Goal: Task Accomplishment & Management: Use online tool/utility

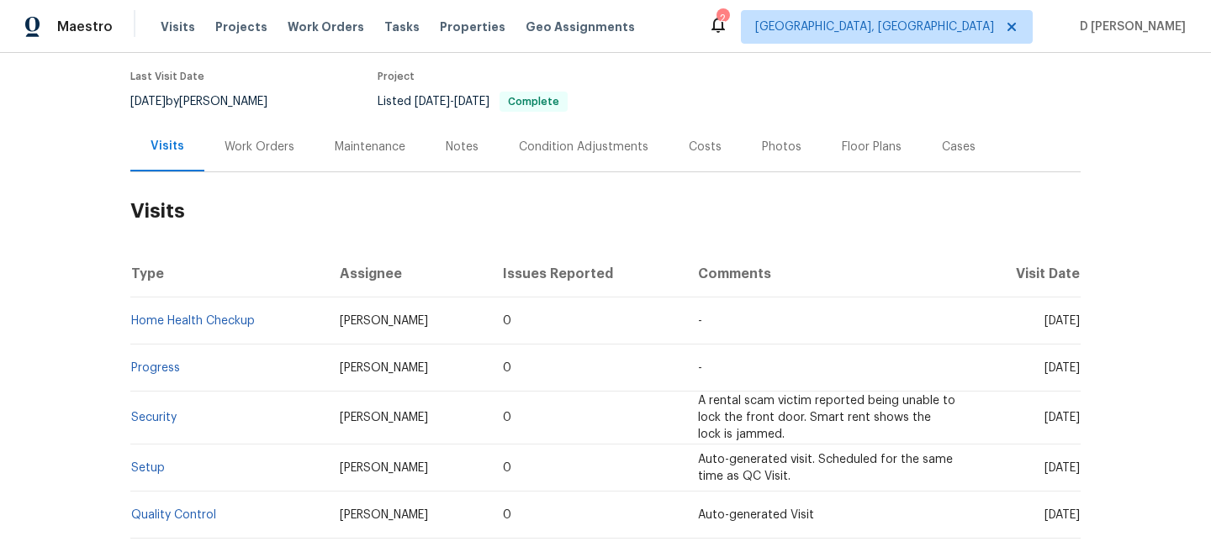
scroll to position [135, 0]
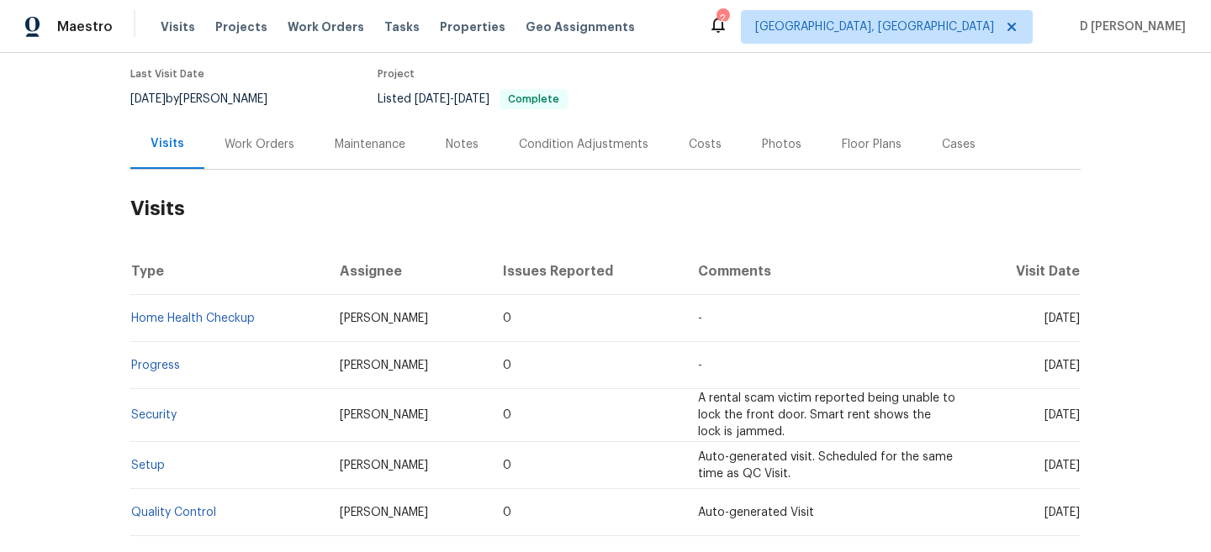
click at [244, 144] on div "Work Orders" at bounding box center [259, 144] width 70 height 17
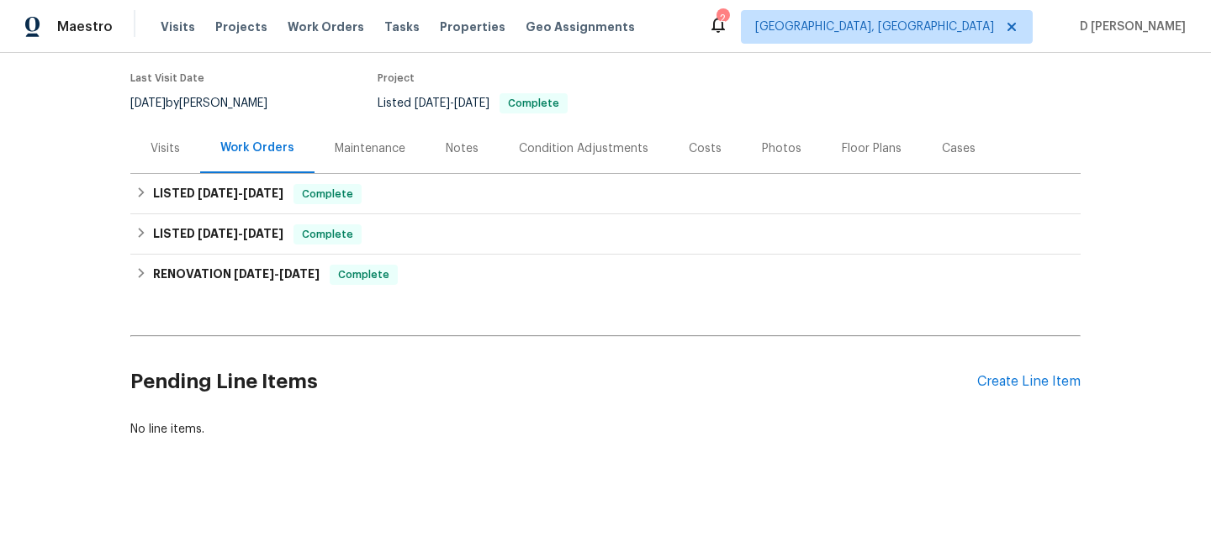
scroll to position [131, 0]
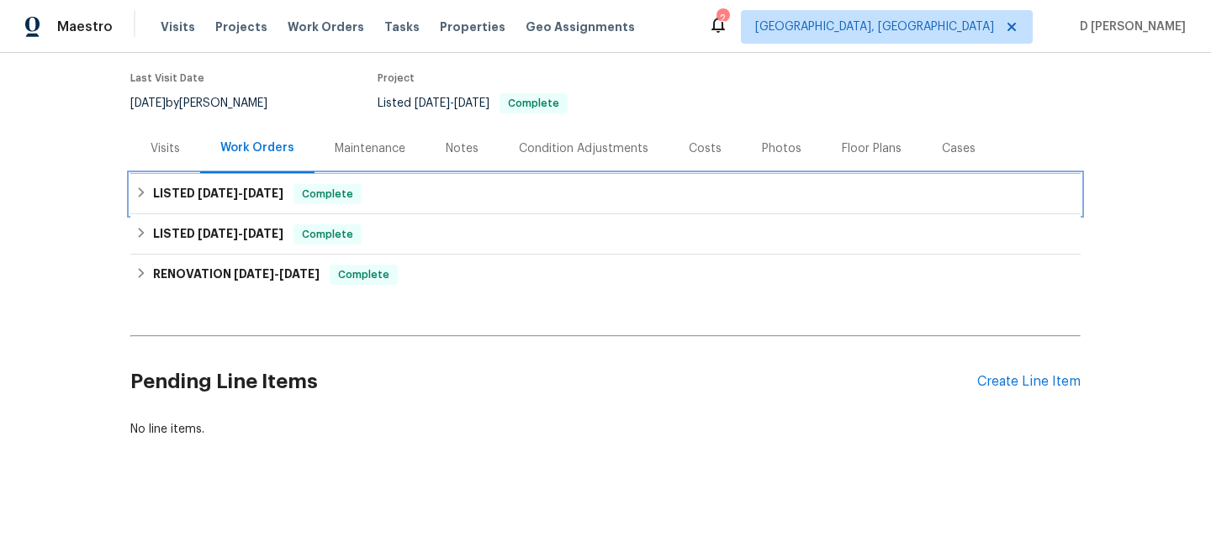
click at [150, 194] on div "LISTED 9/19/25 - 9/23/25 Complete" at bounding box center [605, 194] width 940 height 20
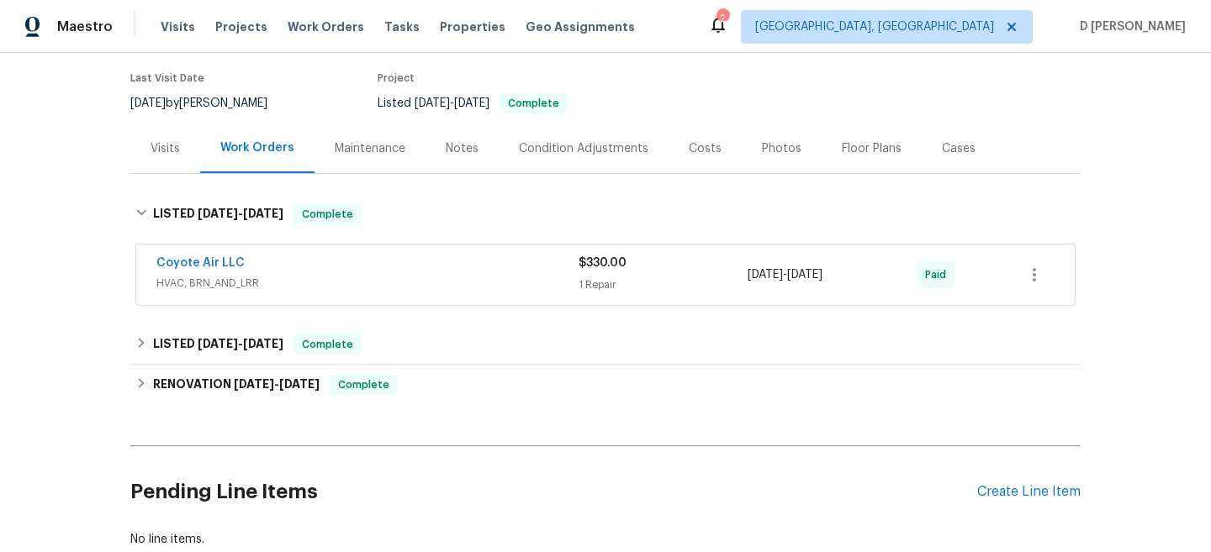
click at [204, 277] on span "HVAC, BRN_AND_LRR" at bounding box center [367, 283] width 422 height 17
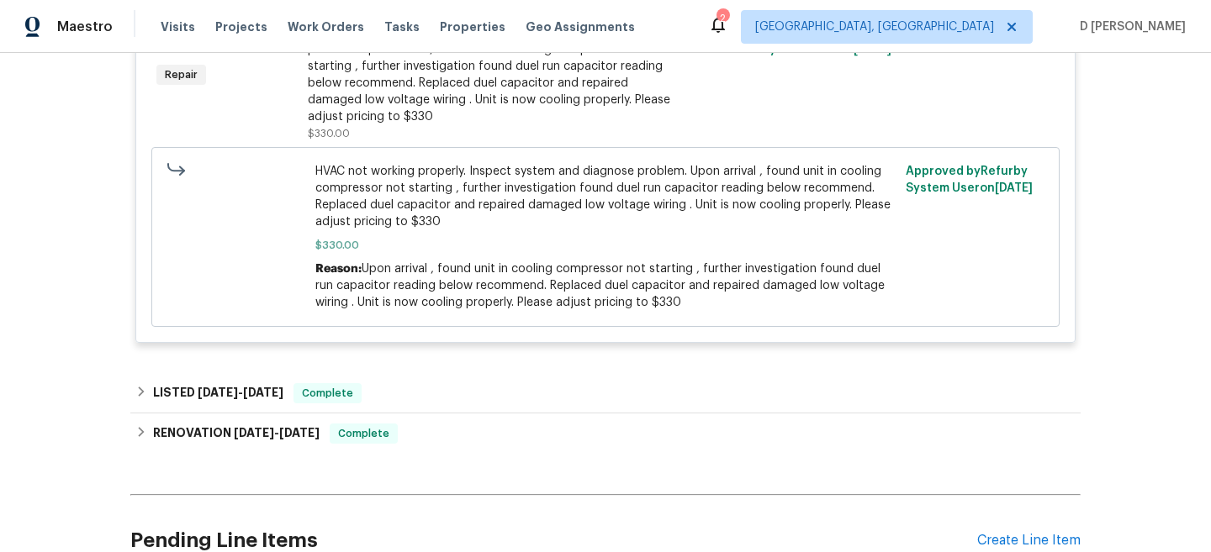
scroll to position [490, 0]
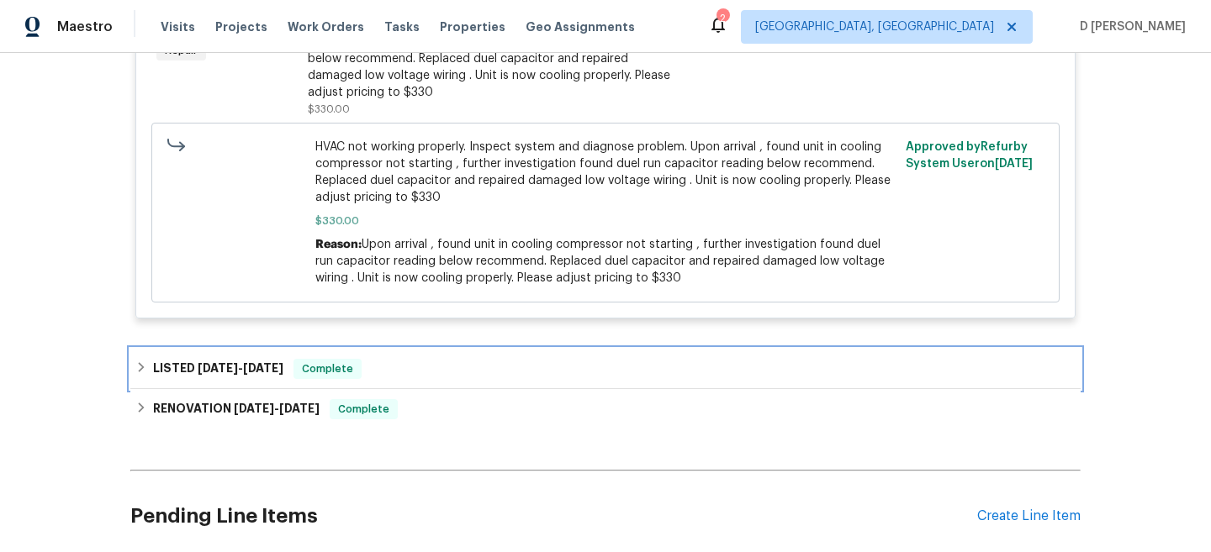
click at [153, 373] on h6 "LISTED 9/4/25 - 9/8/25" at bounding box center [218, 369] width 130 height 20
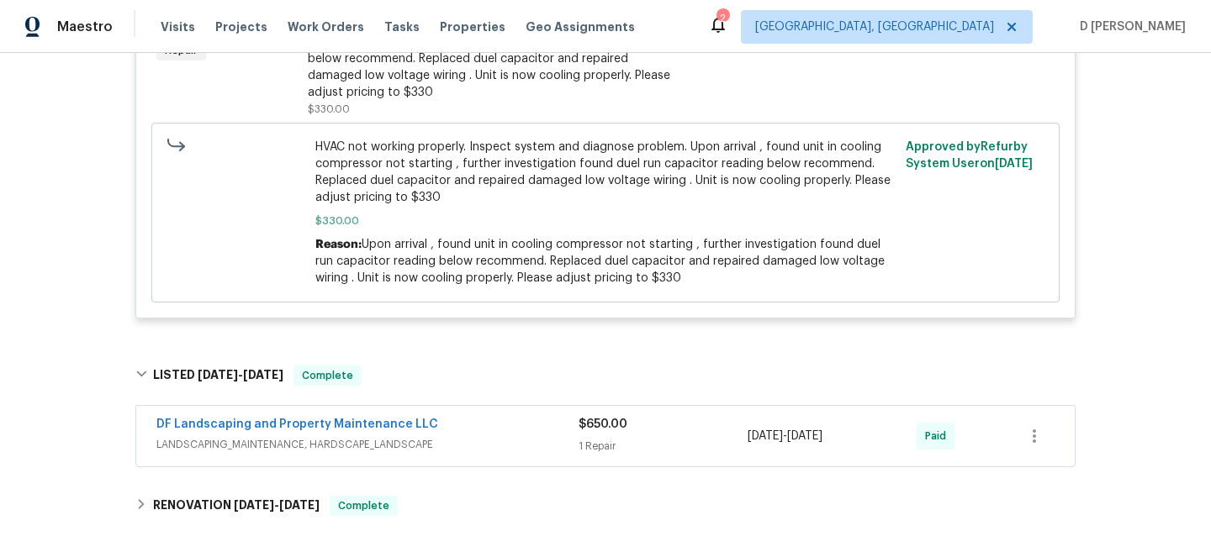
click at [301, 447] on span "LANDSCAPING_MAINTENANCE, HARDSCAPE_LANDSCAPE" at bounding box center [367, 444] width 422 height 17
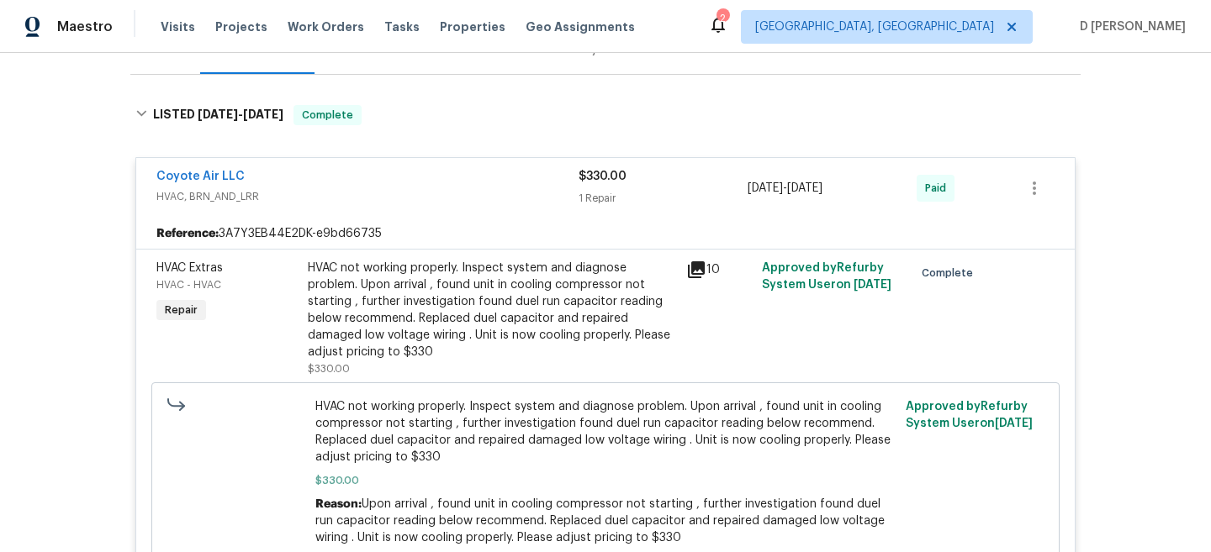
scroll to position [0, 0]
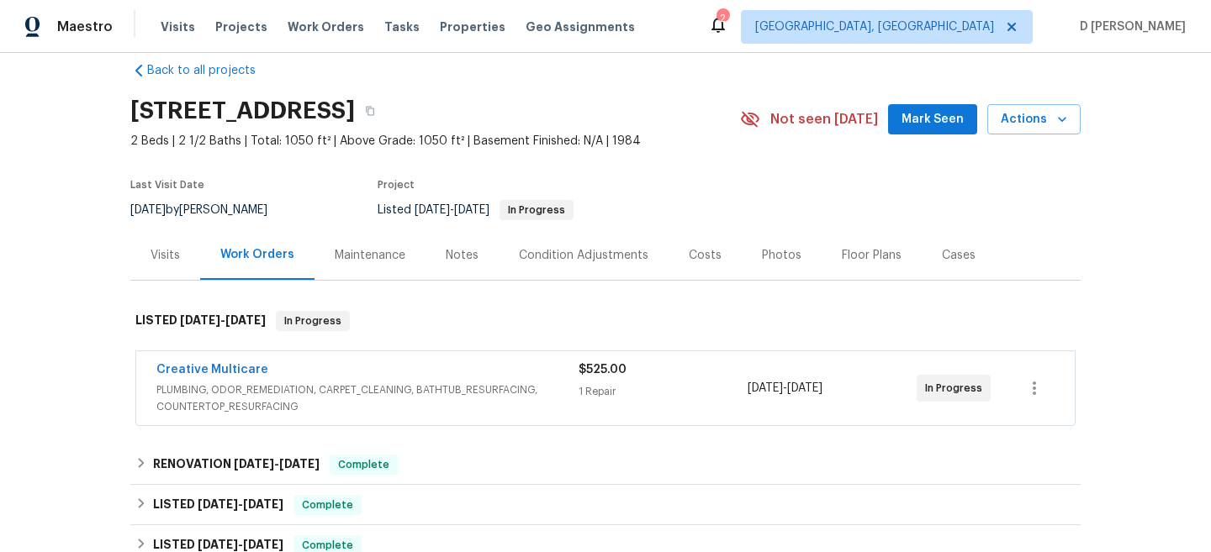
scroll to position [28, 0]
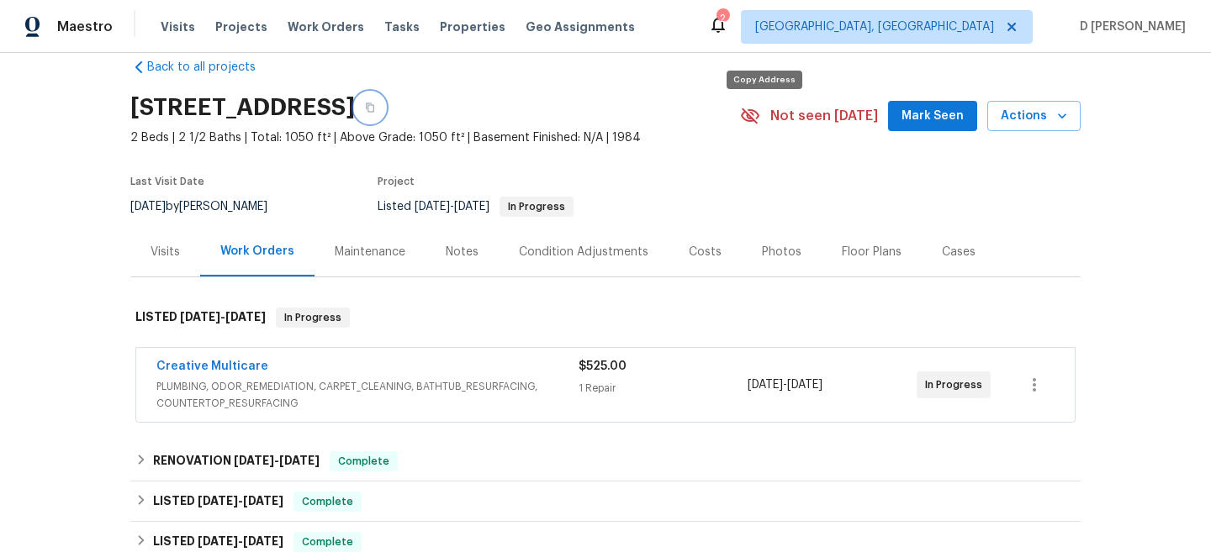
click at [385, 122] on button "button" at bounding box center [370, 107] width 30 height 30
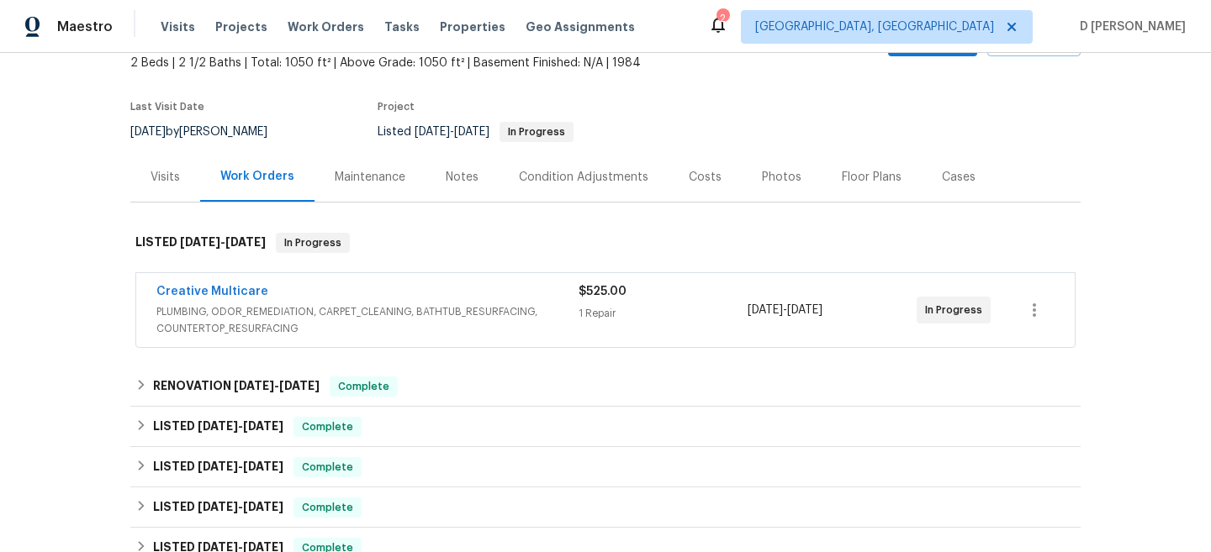
scroll to position [103, 0]
click at [326, 323] on span "PLUMBING, ODOR_REMEDIATION, CARPET_CLEANING, BATHTUB_RESURFACING, COUNTERTOP_RE…" at bounding box center [367, 320] width 422 height 34
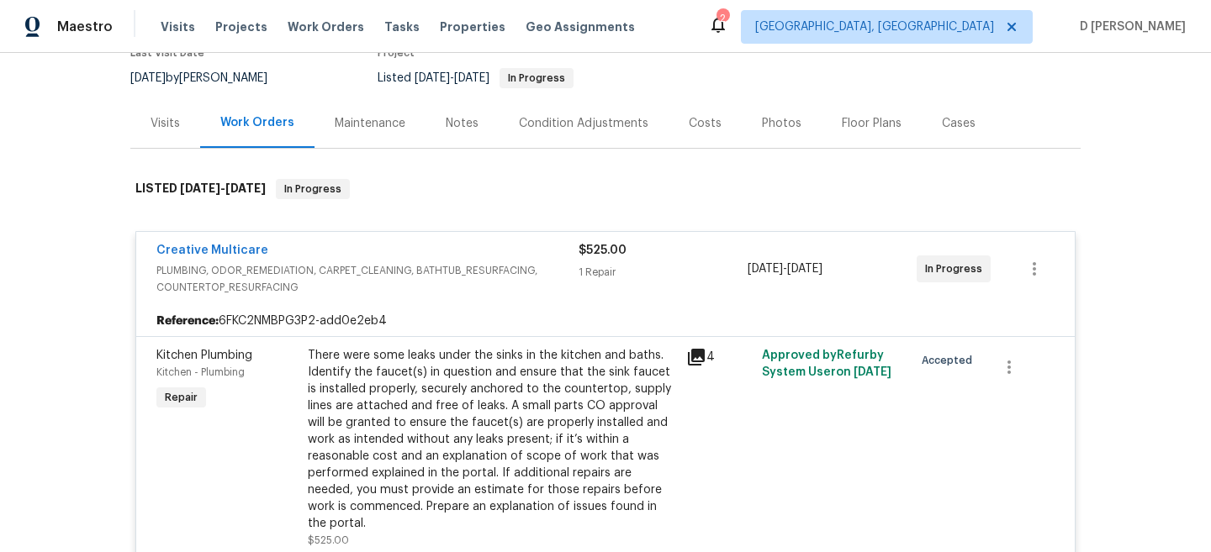
scroll to position [157, 0]
click at [212, 256] on link "Creative Multicare" at bounding box center [212, 250] width 112 height 12
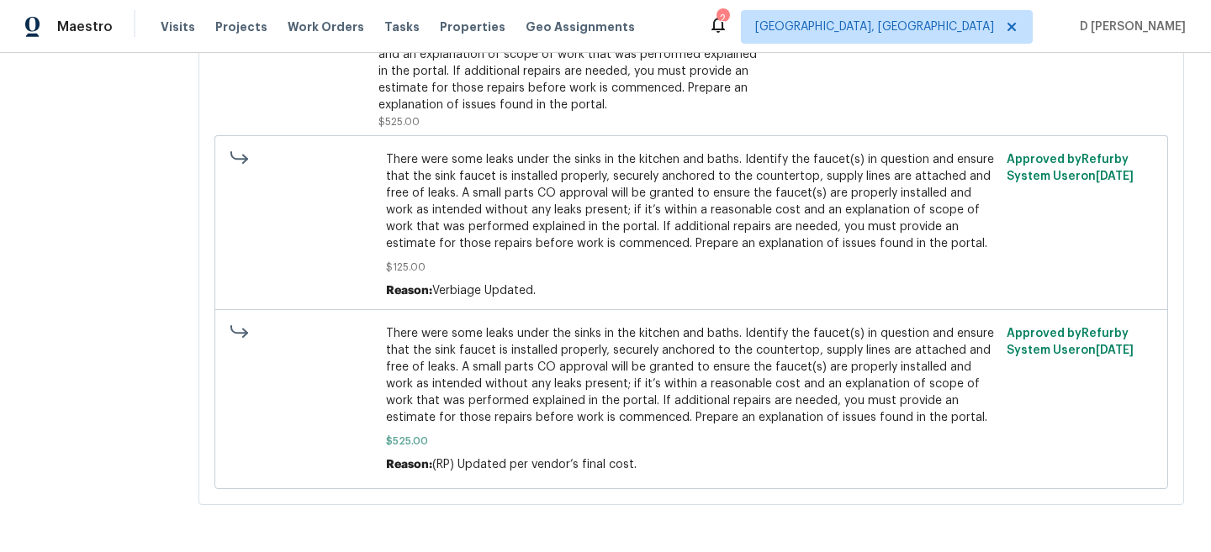
scroll to position [56, 0]
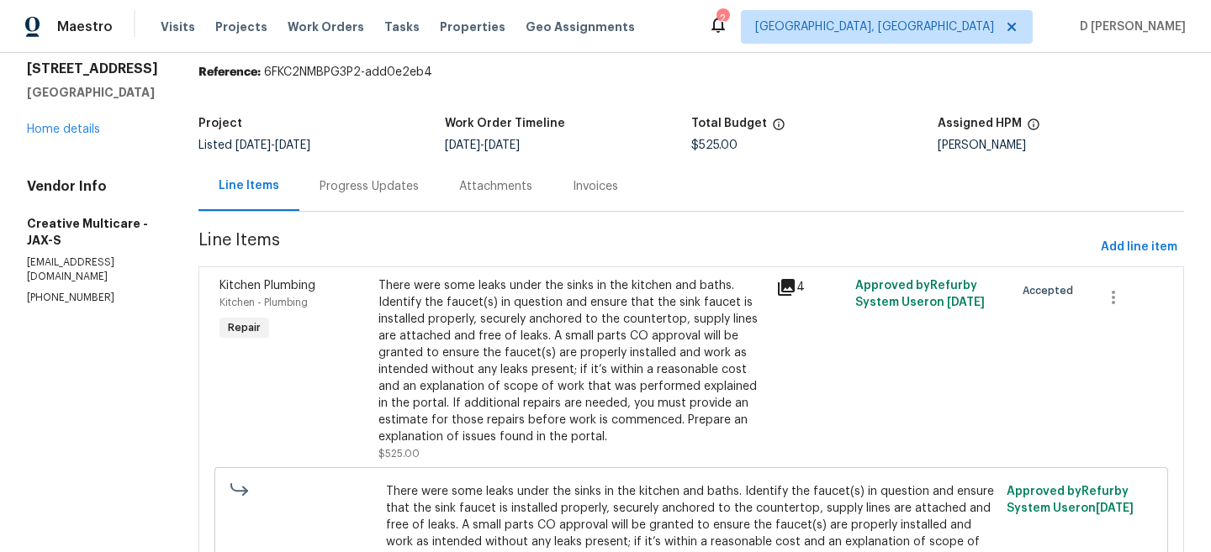
click at [416, 198] on div "Progress Updates" at bounding box center [369, 186] width 140 height 50
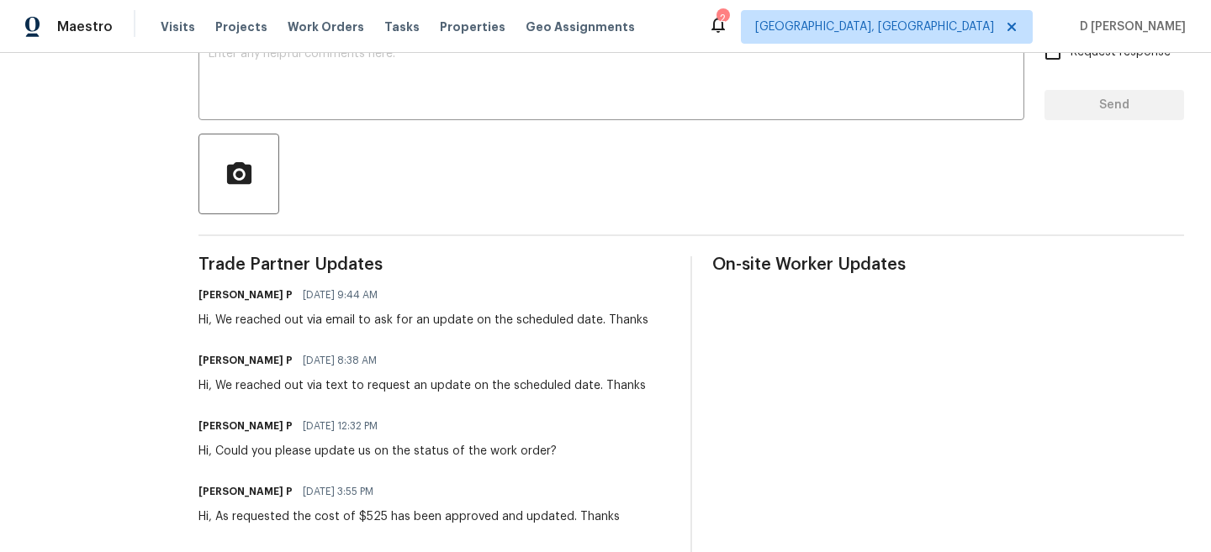
scroll to position [324, 0]
